Goal: Obtain resource: Download file/media

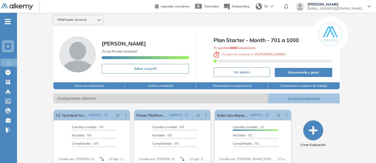
click at [300, 96] on button "Ver todas las evaluaciones" at bounding box center [304, 98] width 72 height 10
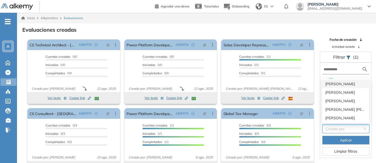
click at [335, 127] on input "search" at bounding box center [344, 129] width 37 height 8
click at [341, 84] on div "[PERSON_NAME]" at bounding box center [345, 84] width 41 height 6
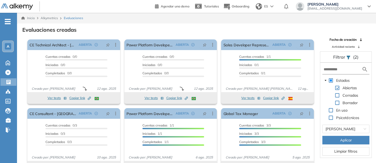
click at [335, 136] on button "Aplicar" at bounding box center [345, 140] width 47 height 9
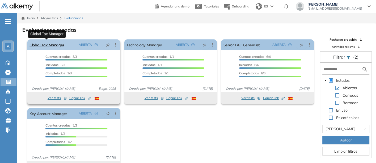
click at [50, 45] on link "Global Tax Manager" at bounding box center [47, 44] width 35 height 11
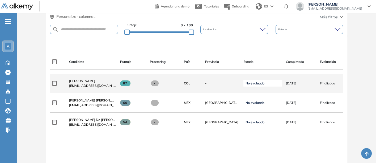
scroll to position [102, 0]
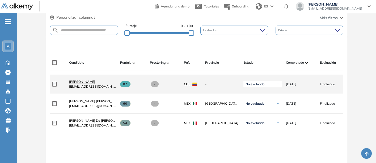
click at [82, 82] on span "[PERSON_NAME]" at bounding box center [82, 81] width 26 height 4
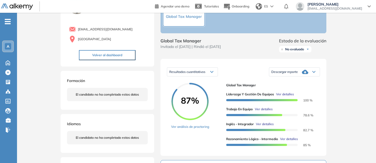
scroll to position [36, 0]
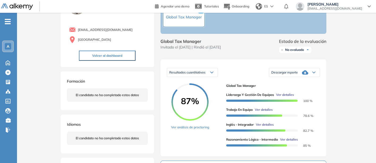
click at [285, 74] on span "Descargar reporte" at bounding box center [284, 72] width 27 height 4
click at [279, 91] on li "Descargar informe resumido" at bounding box center [292, 88] width 40 height 5
